Goal: Task Accomplishment & Management: Use online tool/utility

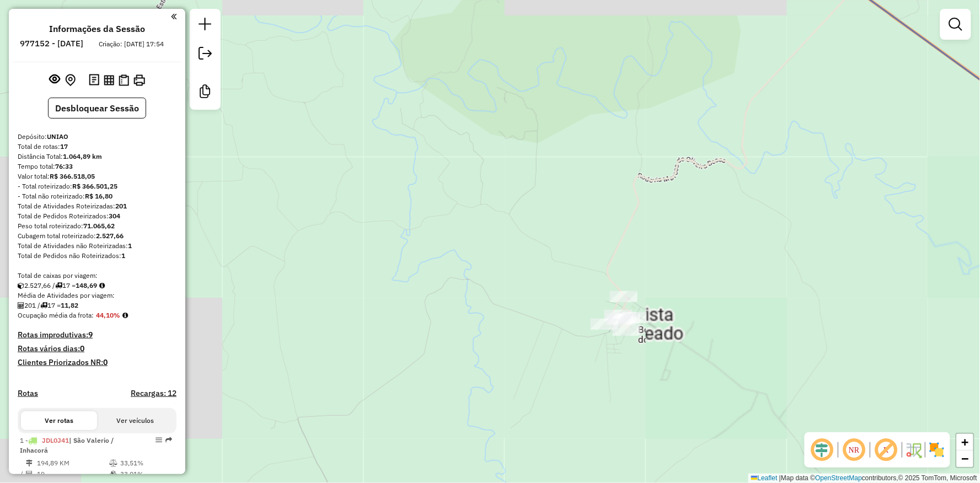
drag, startPoint x: 599, startPoint y: 452, endPoint x: 560, endPoint y: 379, distance: 82.9
click at [605, 436] on div "Rota 10 - Placa IZD7J51 6694 - EDELAR GOLLE BENCHE Janela de atendimento Grade …" at bounding box center [490, 241] width 980 height 483
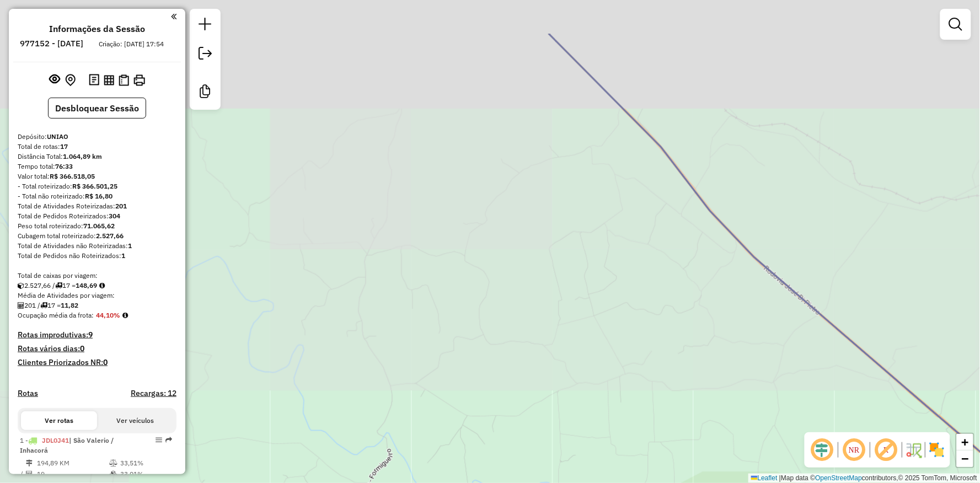
drag, startPoint x: 403, startPoint y: 128, endPoint x: 487, endPoint y: 410, distance: 294.7
click at [486, 407] on div "Janela de atendimento Grade de atendimento Capacidade Transportadoras Veículos …" at bounding box center [490, 241] width 980 height 483
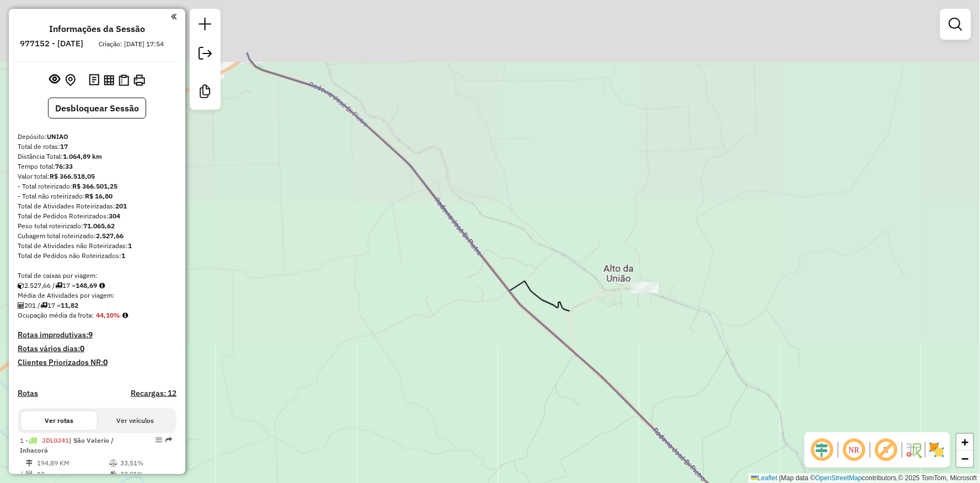
drag, startPoint x: 455, startPoint y: 256, endPoint x: 479, endPoint y: 414, distance: 159.5
click at [479, 427] on div "Janela de atendimento Grade de atendimento Capacidade Transportadoras Veículos …" at bounding box center [490, 241] width 980 height 483
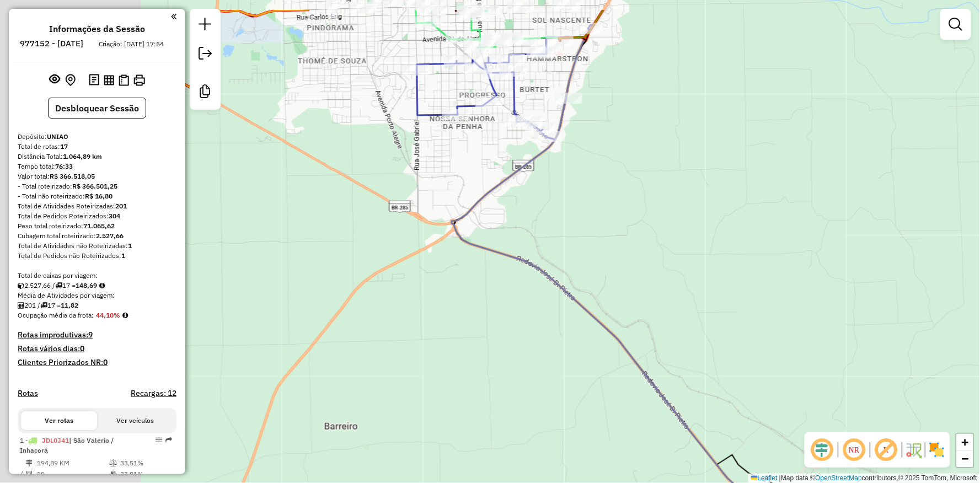
drag, startPoint x: 426, startPoint y: 276, endPoint x: 613, endPoint y: 335, distance: 195.3
click at [613, 335] on icon at bounding box center [650, 300] width 397 height 580
drag, startPoint x: 508, startPoint y: 149, endPoint x: 482, endPoint y: 328, distance: 180.4
click at [482, 342] on div "Janela de atendimento Grade de atendimento Capacidade Transportadoras Veículos …" at bounding box center [490, 241] width 980 height 483
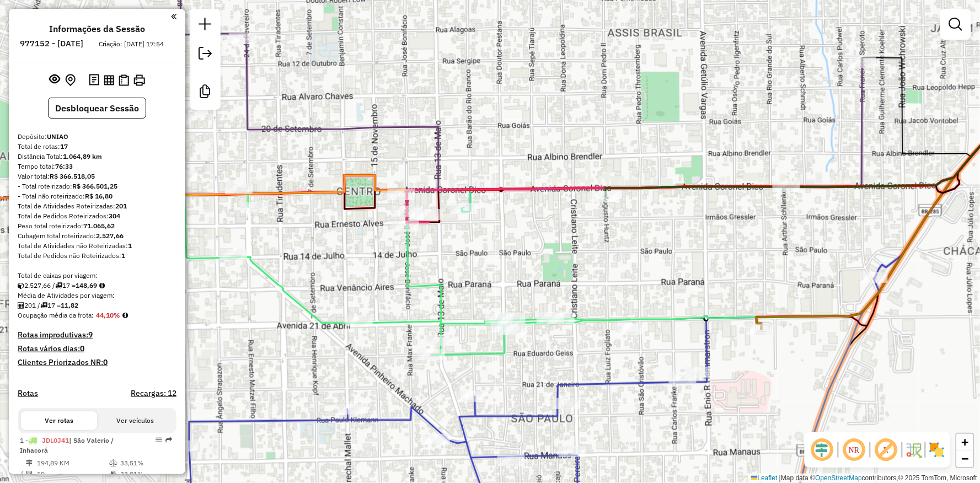
click at [497, 216] on div "Janela de atendimento Grade de atendimento Capacidade Transportadoras Veículos …" at bounding box center [490, 241] width 980 height 483
select select "**********"
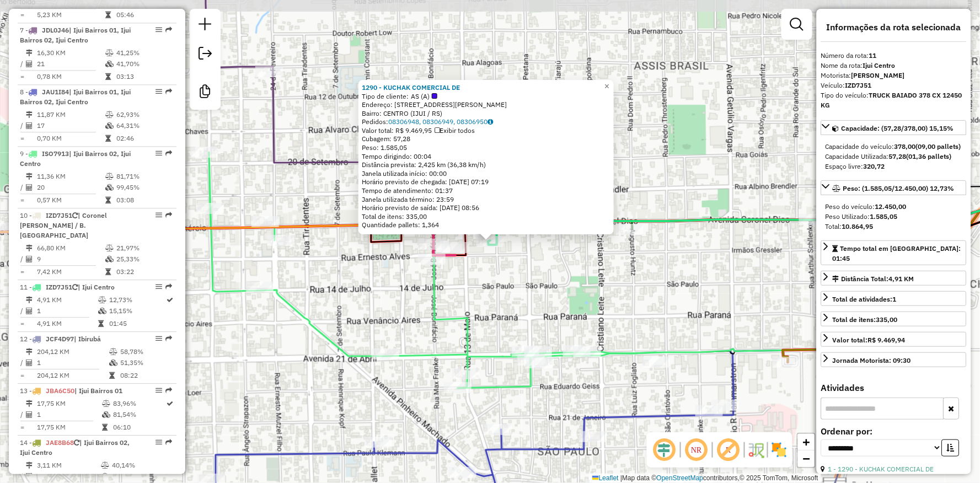
scroll to position [1041, 0]
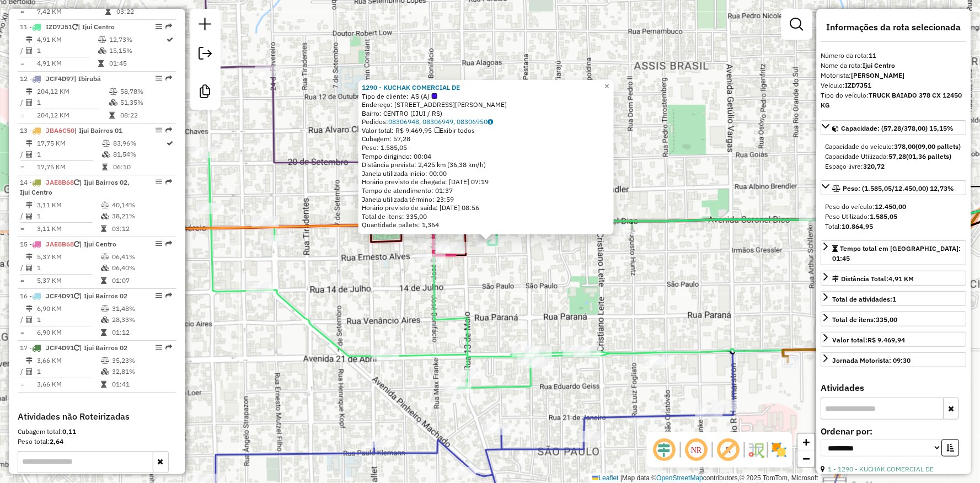
click at [548, 279] on div "1290 - KUCHAK COMERCIAL DE Tipo de cliente: AS (A) Endereço: R IRMAOS GRESSLER …" at bounding box center [490, 241] width 980 height 483
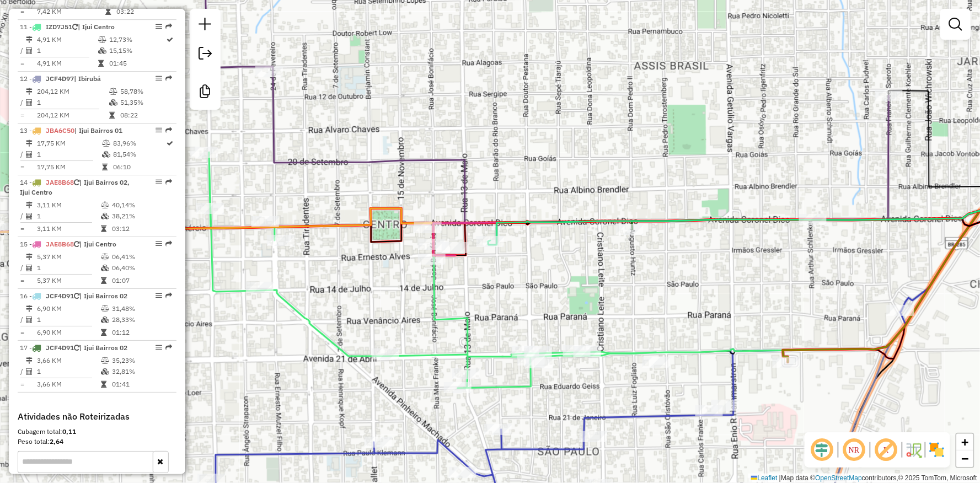
click at [475, 237] on div "Rota 11 - Placa IZD7J51 1290 - KUCHAK COMERCIAL DE Janela de atendimento Grade …" at bounding box center [490, 241] width 980 height 483
select select "**********"
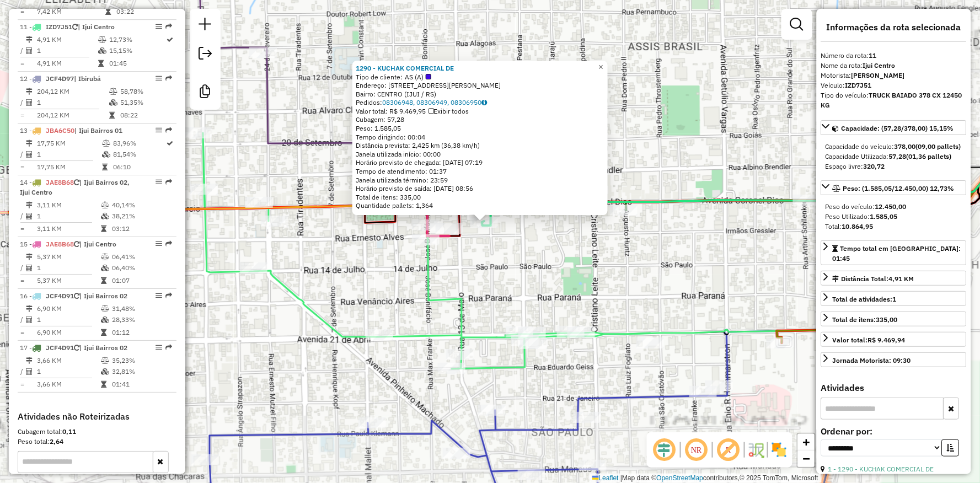
drag, startPoint x: 524, startPoint y: 260, endPoint x: 507, endPoint y: 259, distance: 17.1
click at [510, 280] on div "1290 - KUCHAK COMERCIAL DE Tipo de cliente: AS (A) Endereço: R IRMAOS GRESSLER …" at bounding box center [490, 241] width 980 height 483
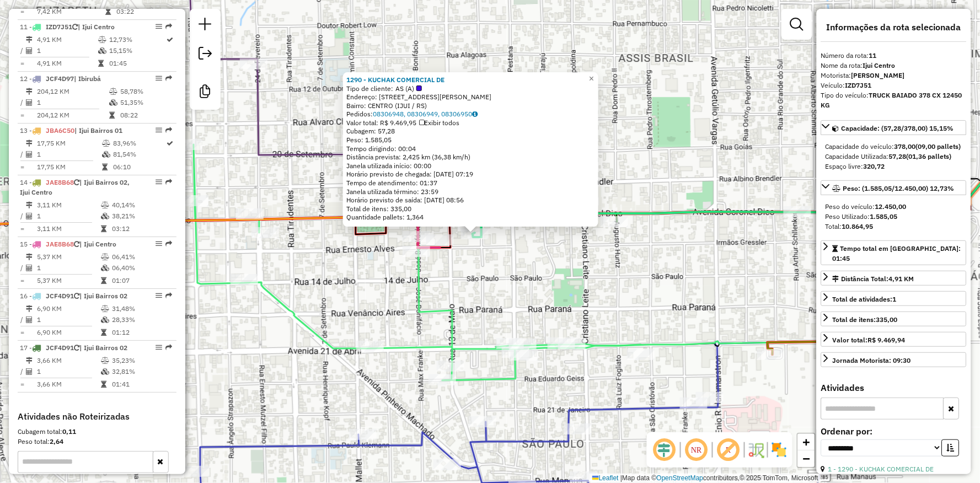
drag, startPoint x: 526, startPoint y: 253, endPoint x: 520, endPoint y: 258, distance: 8.2
click at [525, 254] on div "1290 - KUCHAK COMERCIAL DE Tipo de cliente: AS (A) Endereço: R IRMAOS GRESSLER …" at bounding box center [490, 241] width 980 height 483
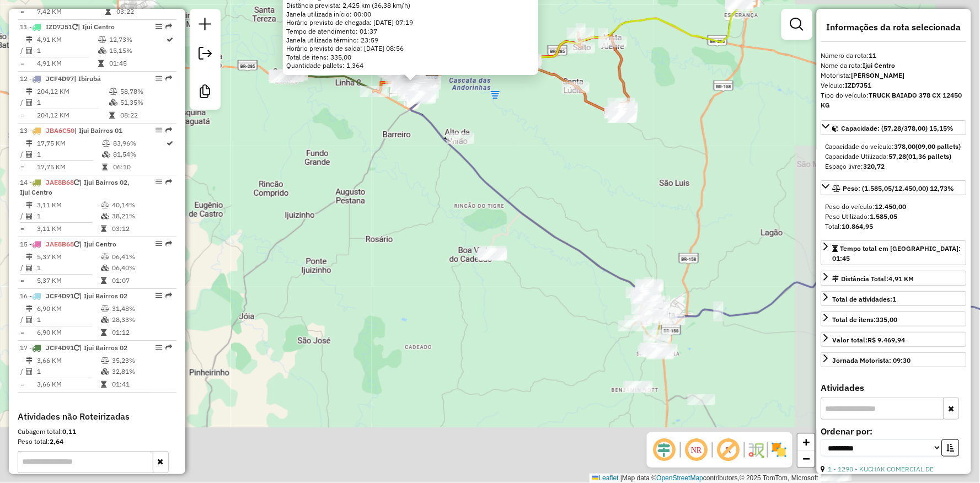
drag, startPoint x: 568, startPoint y: 371, endPoint x: 472, endPoint y: 176, distance: 216.5
click at [472, 176] on icon at bounding box center [696, 198] width 572 height 240
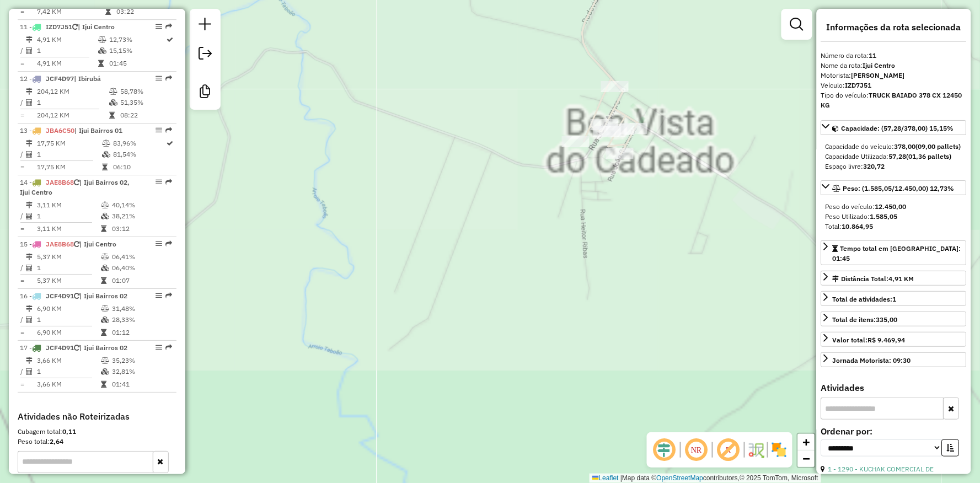
drag, startPoint x: 538, startPoint y: 146, endPoint x: 411, endPoint y: 195, distance: 136.5
click at [410, 197] on div "Rota 10 - Placa IZD7J51 3670 - ARMAZEM DAMBROZ 1290 - KUCHAK COMERCIAL DE Tipo …" at bounding box center [490, 241] width 980 height 483
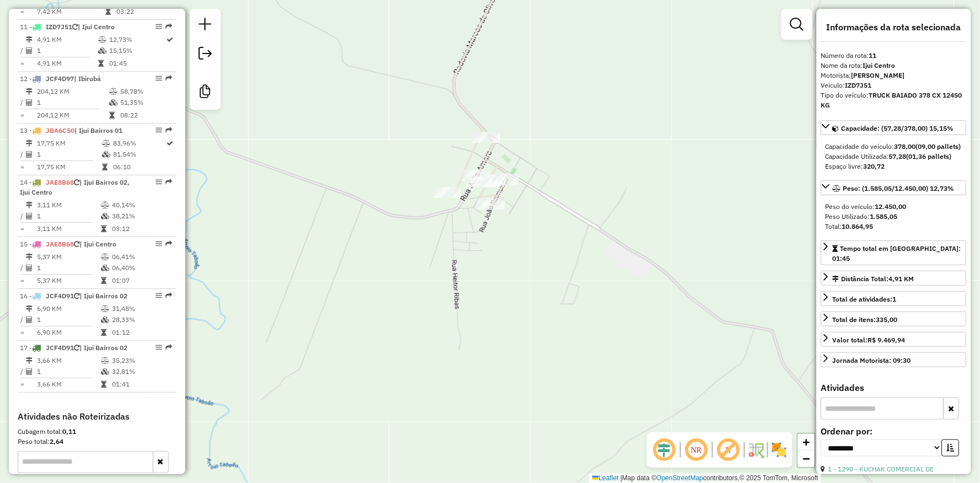
click at [293, 192] on div "Rota 10 - Placa IZD7J51 3670 - ARMAZEM DAMBROZ Janela de atendimento Grade de a…" at bounding box center [490, 241] width 980 height 483
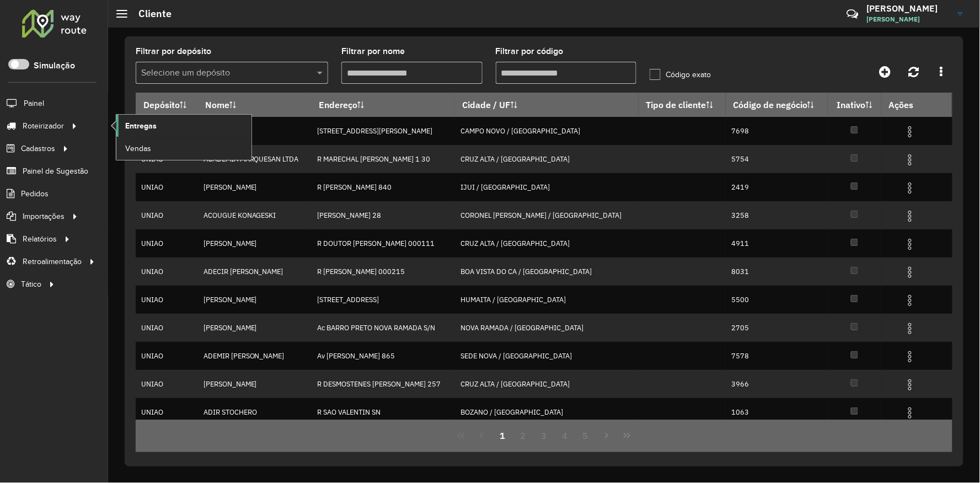
click at [168, 123] on link "Entregas" at bounding box center [183, 126] width 135 height 22
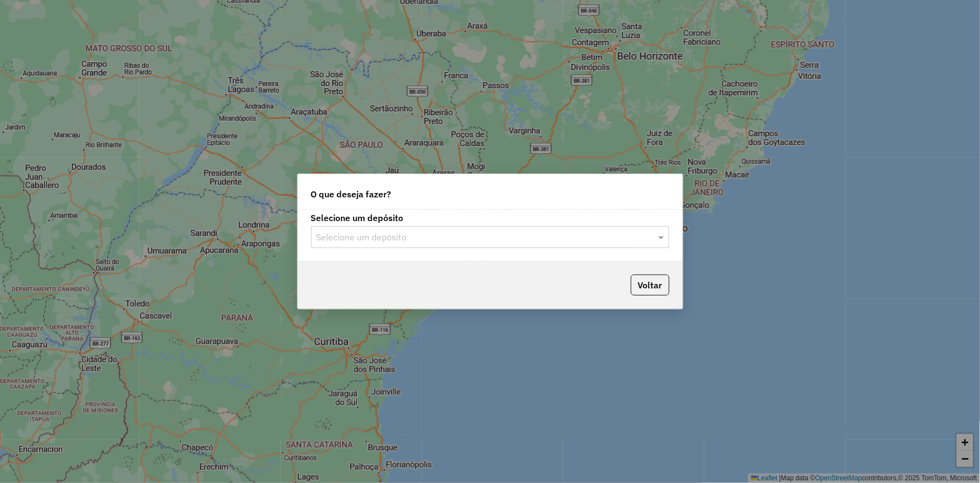
click at [429, 232] on input "text" at bounding box center [479, 237] width 325 height 13
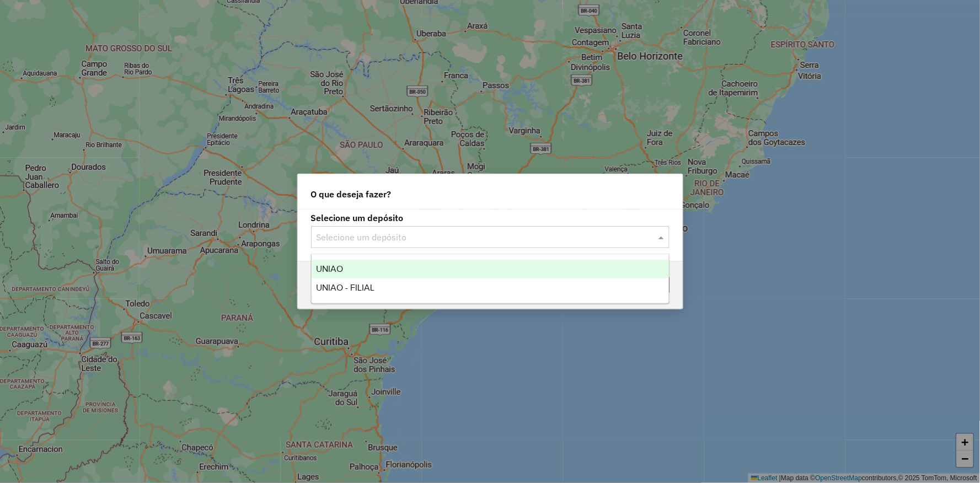
click at [355, 273] on div "UNIAO" at bounding box center [490, 269] width 357 height 19
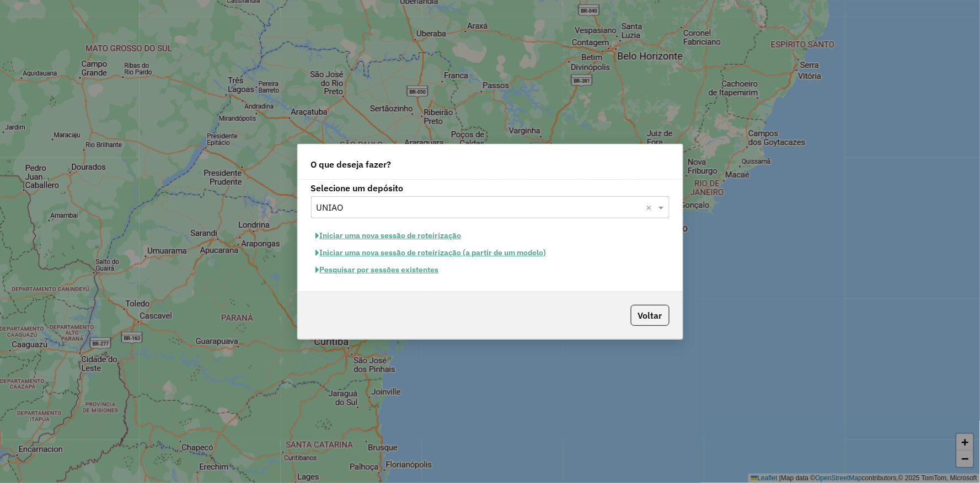
click at [358, 267] on button "Pesquisar por sessões existentes" at bounding box center [377, 269] width 133 height 17
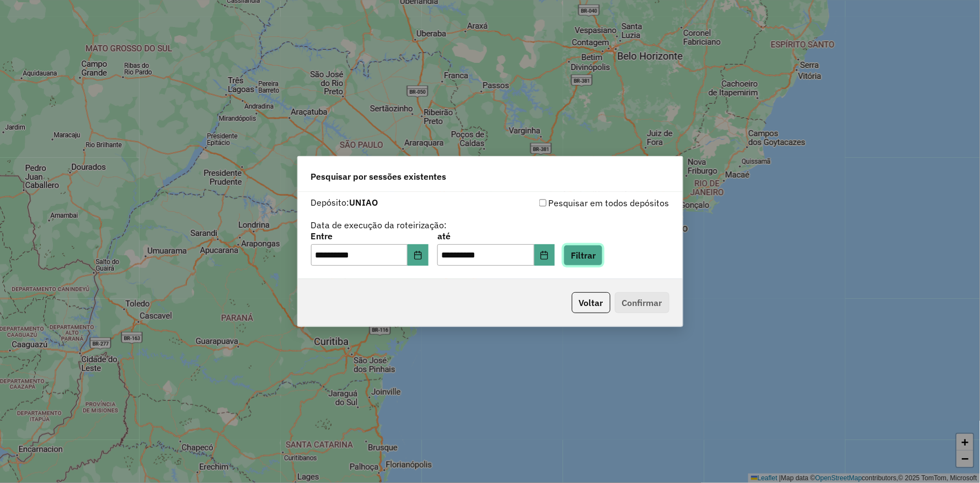
click at [603, 249] on button "Filtrar" at bounding box center [583, 255] width 39 height 21
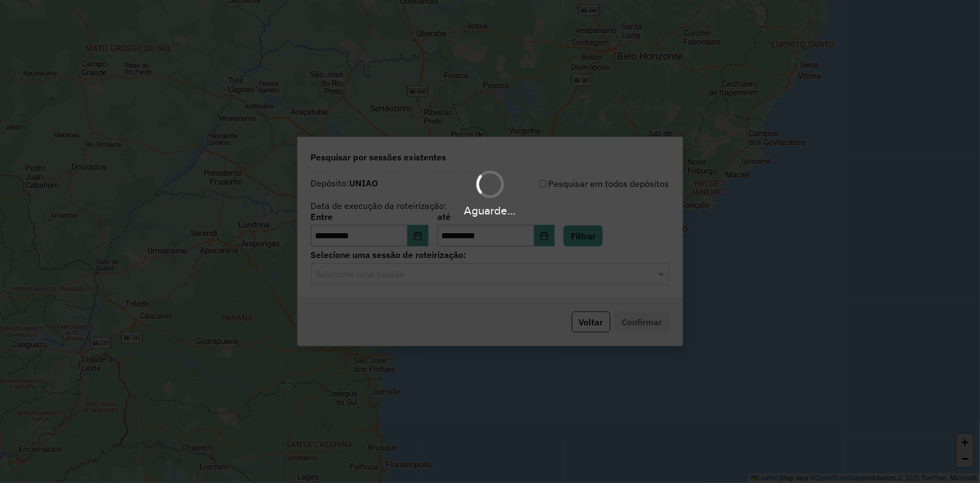
click at [428, 276] on div "Aguarde..." at bounding box center [490, 241] width 980 height 483
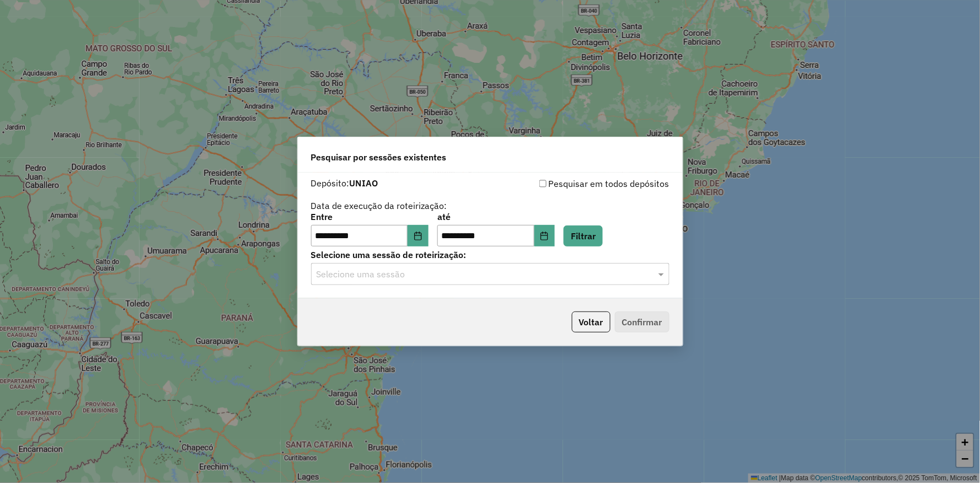
click at [428, 276] on input "text" at bounding box center [479, 274] width 325 height 13
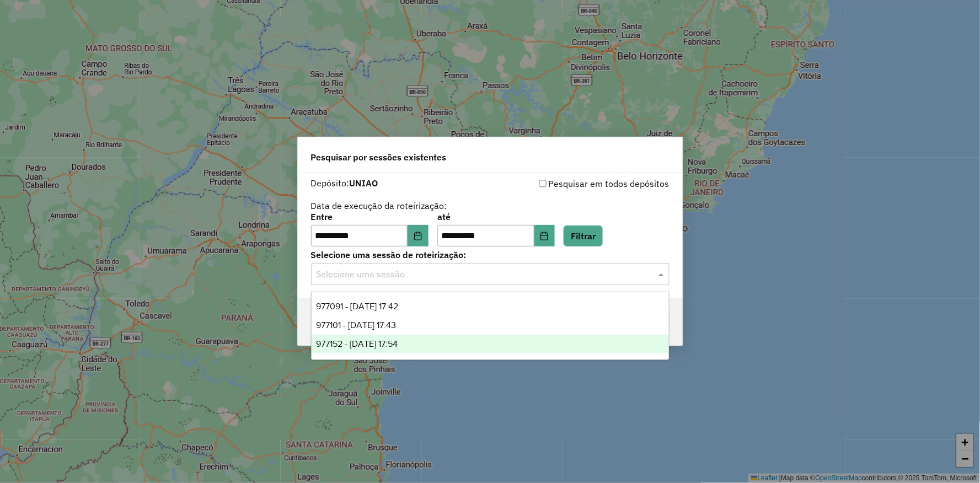
click at [390, 346] on span "977152 - 11/08/2025 17:54" at bounding box center [357, 343] width 82 height 9
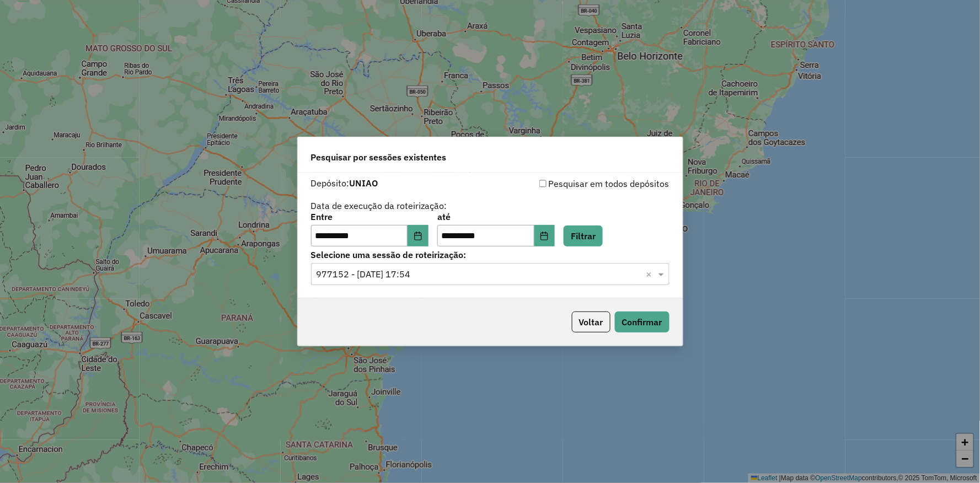
click at [522, 335] on div "Voltar Confirmar" at bounding box center [490, 321] width 385 height 47
click at [642, 321] on button "Confirmar" at bounding box center [642, 322] width 55 height 21
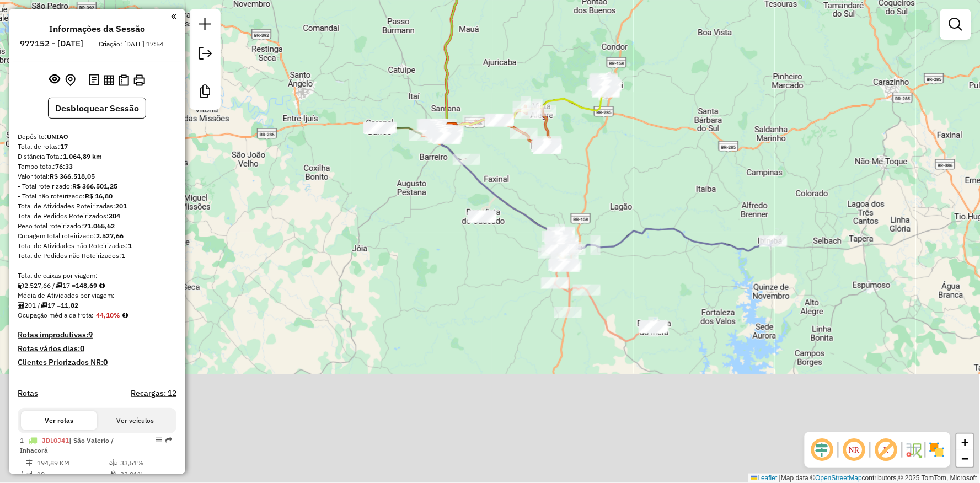
drag, startPoint x: 625, startPoint y: 281, endPoint x: 577, endPoint y: 136, distance: 152.9
click at [577, 136] on div "Janela de atendimento Grade de atendimento Capacidade Transportadoras Veículos …" at bounding box center [490, 241] width 980 height 483
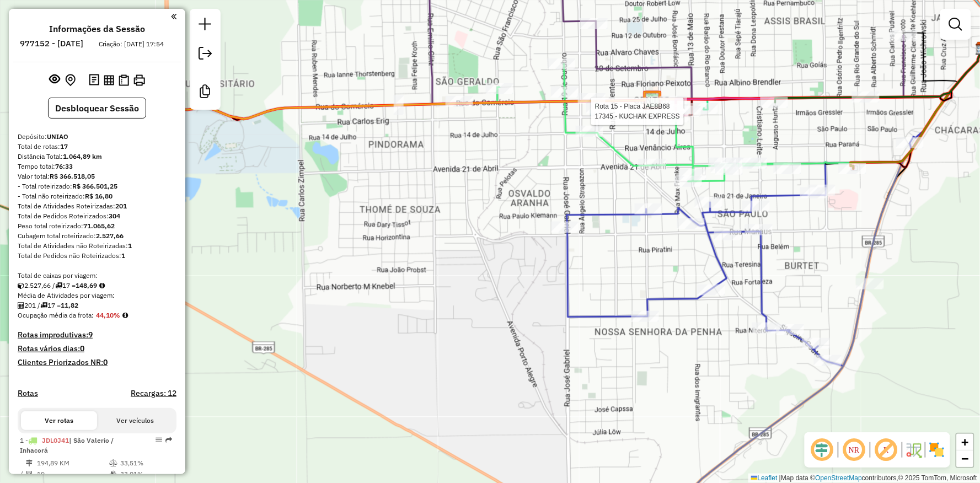
select select "**********"
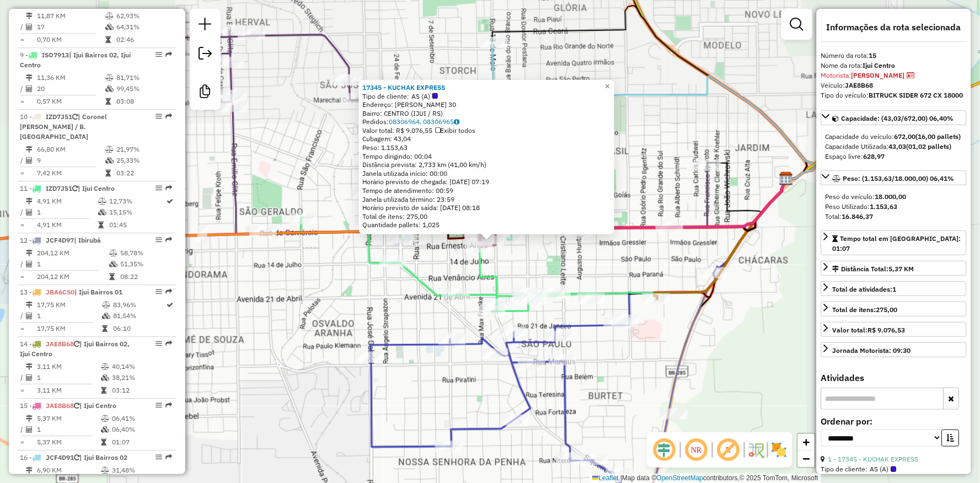
scroll to position [1160, 0]
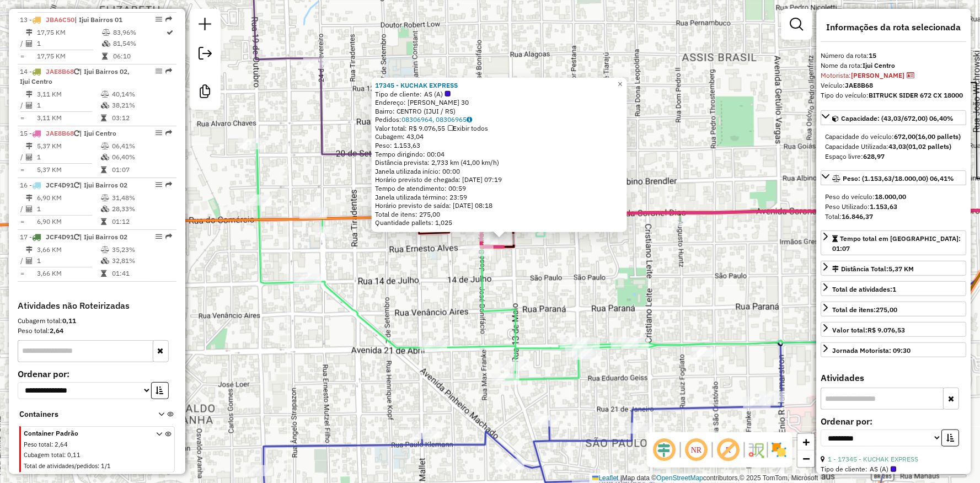
click at [571, 267] on div "17345 - KUCHAK EXPRESS Tipo de cliente: AS (A) Endereço: [PERSON_NAME] 30 Bairr…" at bounding box center [490, 241] width 980 height 483
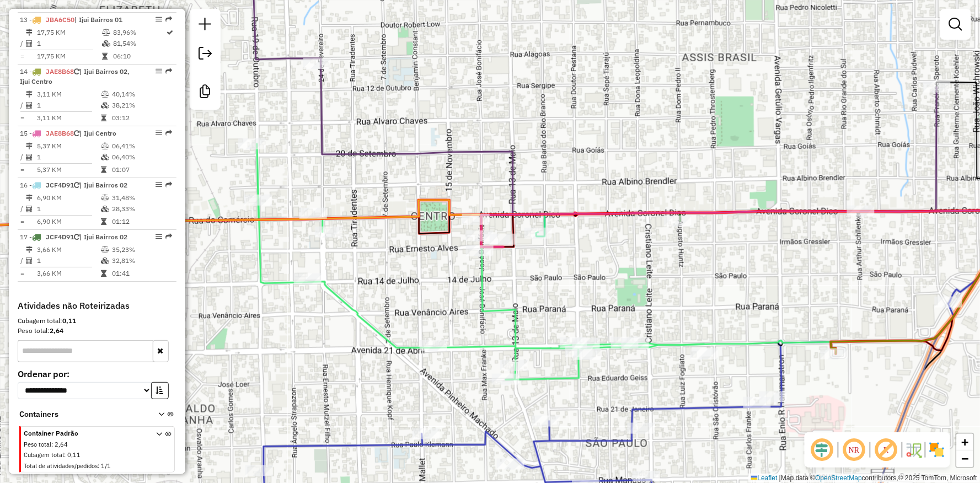
drag, startPoint x: 599, startPoint y: 270, endPoint x: 576, endPoint y: 184, distance: 89.6
click at [513, 162] on div "Rota 11 - Placa IZD7J51 1290 - KUCHAK COMERCIAL DE Janela de atendimento Grade …" at bounding box center [490, 241] width 980 height 483
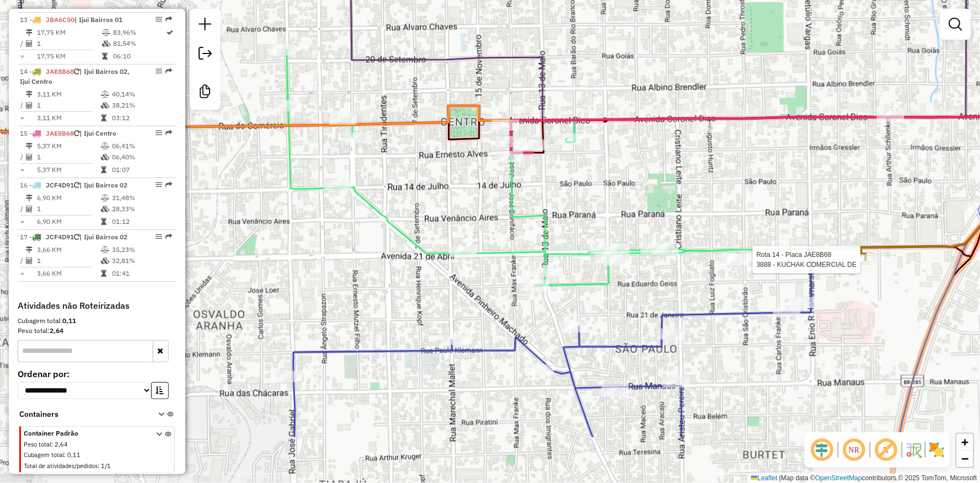
select select "**********"
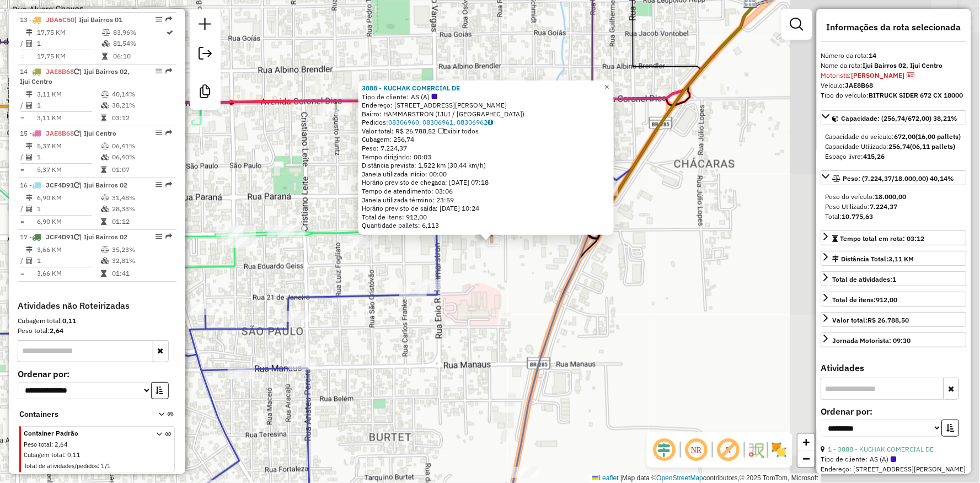
click at [496, 274] on div "3888 - KUCHAK COMERCIAL DE Tipo de cliente: AS (A) Endereço: [STREET_ADDRESS][P…" at bounding box center [490, 241] width 980 height 483
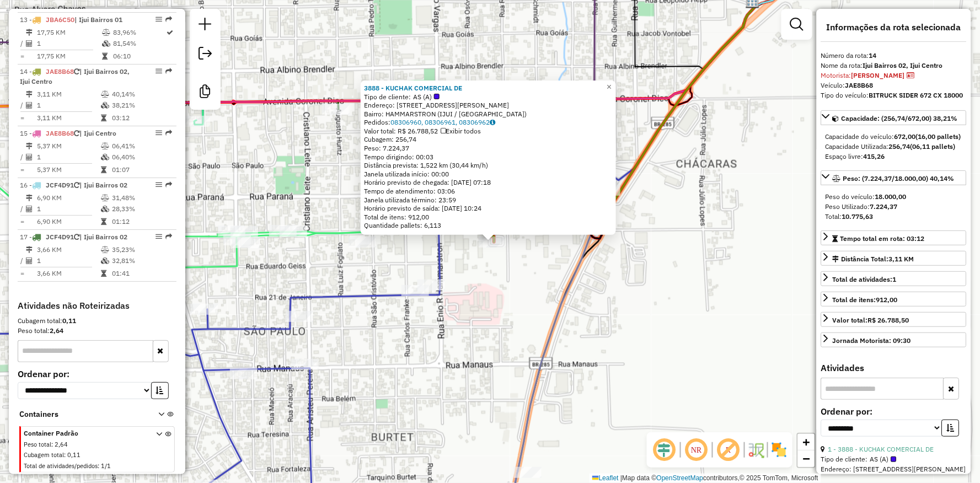
click at [505, 271] on div "3888 - KUCHAK COMERCIAL DE Tipo de cliente: AS (A) Endereço: [STREET_ADDRESS][P…" at bounding box center [490, 241] width 980 height 483
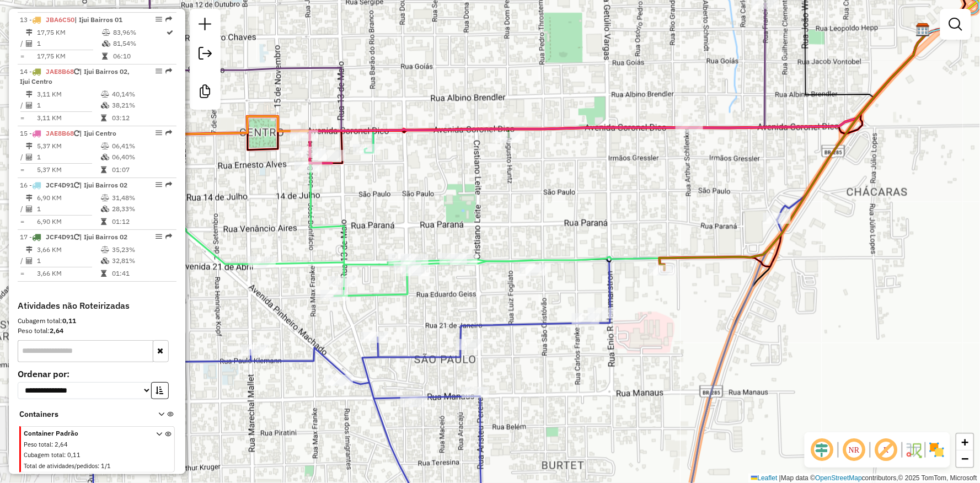
drag, startPoint x: 555, startPoint y: 286, endPoint x: 653, endPoint y: 278, distance: 98.4
click at [679, 299] on div "Janela de atendimento Grade de atendimento Capacidade Transportadoras Veículos …" at bounding box center [490, 241] width 980 height 483
